Goal: Navigation & Orientation: Find specific page/section

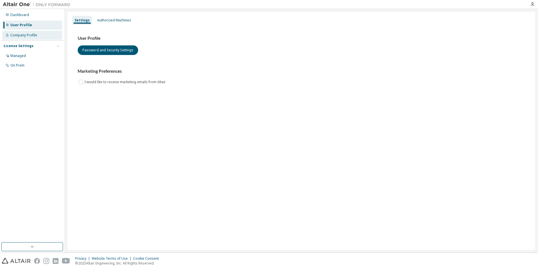
click at [32, 36] on div "Company Profile" at bounding box center [23, 35] width 27 height 5
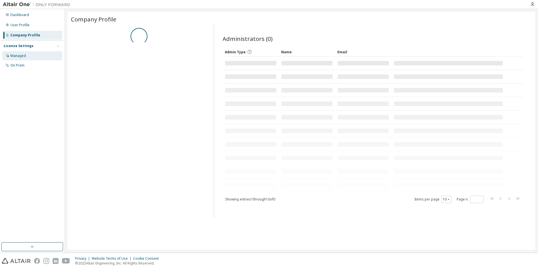
click at [27, 55] on div "Managed" at bounding box center [32, 55] width 60 height 9
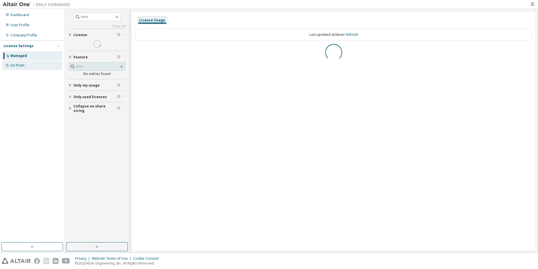
click at [24, 62] on div "On Prem" at bounding box center [32, 65] width 60 height 9
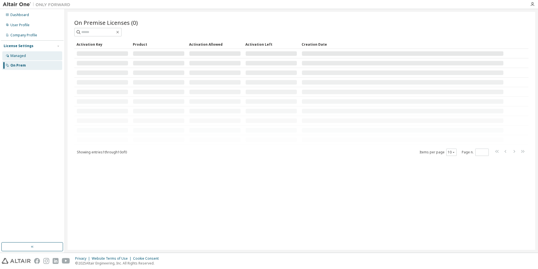
click at [44, 57] on div "Managed" at bounding box center [32, 55] width 60 height 9
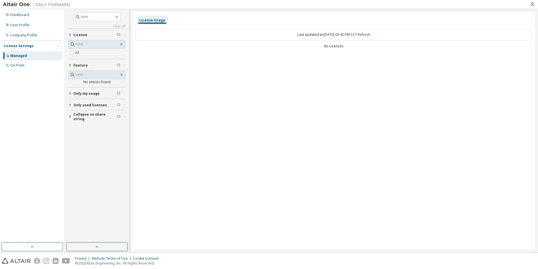
click at [171, 73] on div "License Usage Last updated at: [DATE] 03:43 PM CST Refresh No Licenses" at bounding box center [333, 131] width 403 height 238
